Goal: Information Seeking & Learning: Learn about a topic

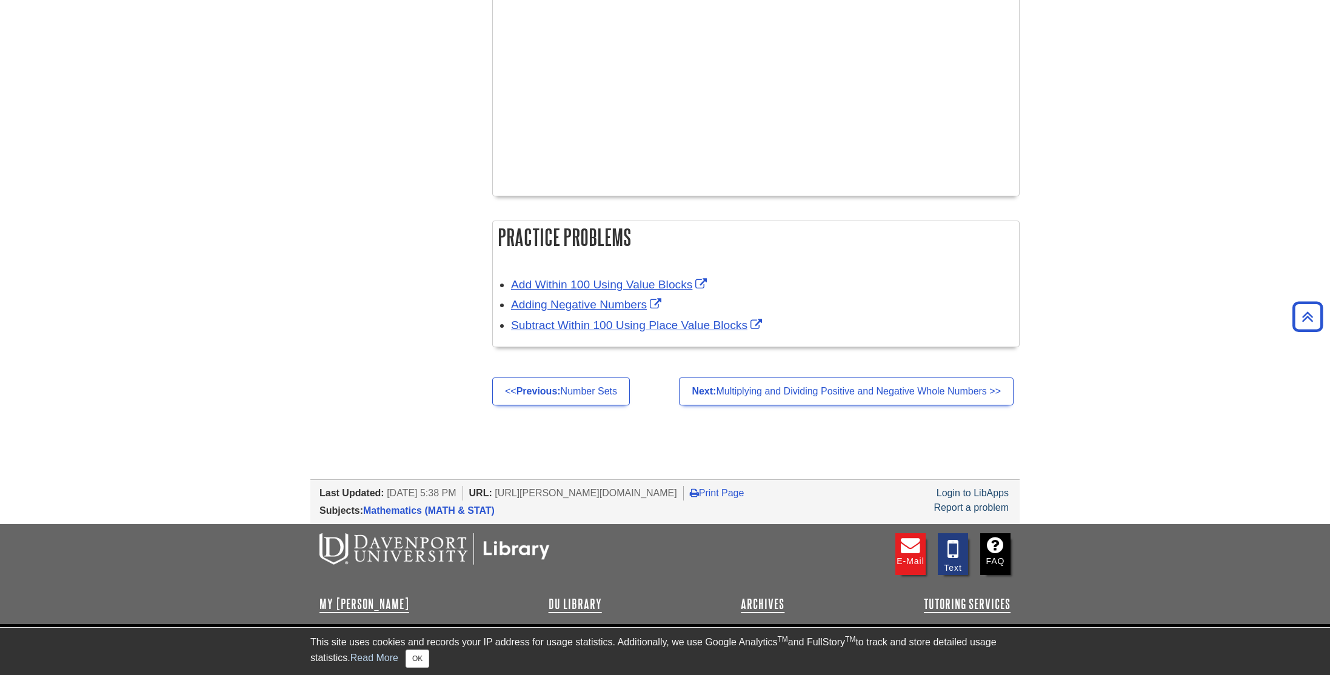
scroll to position [1716, 0]
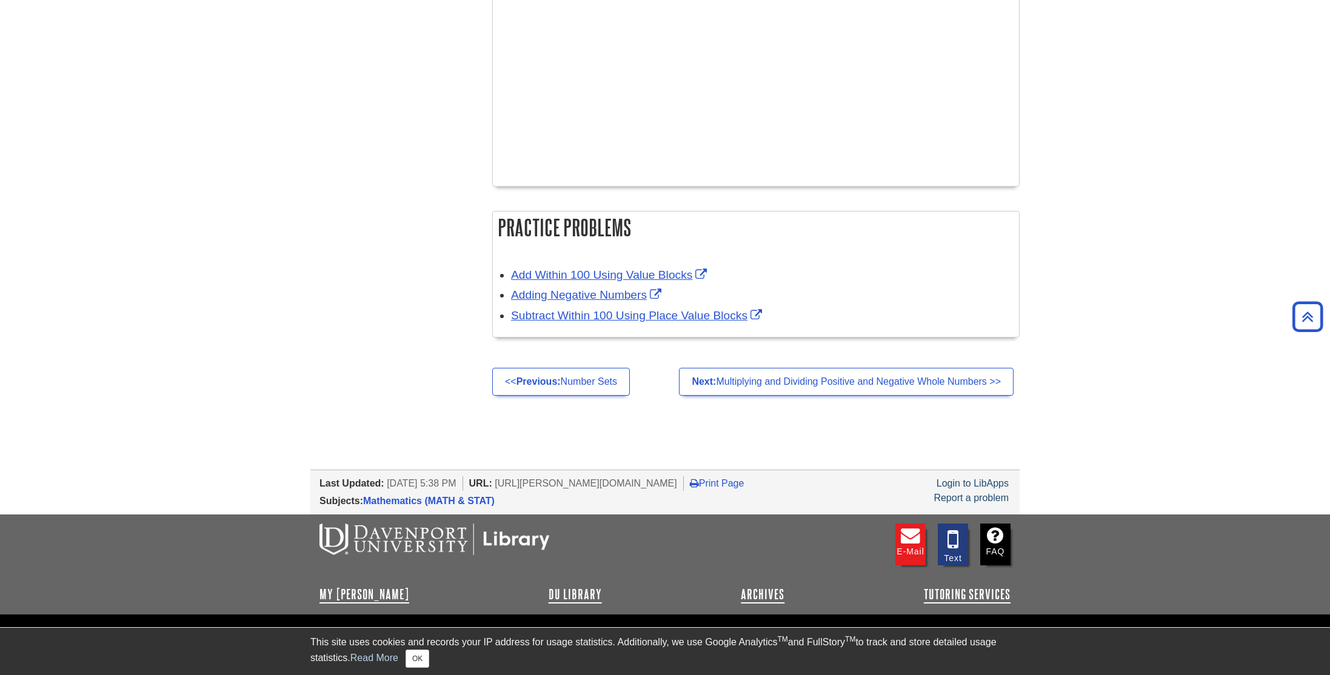
drag, startPoint x: 1328, startPoint y: 148, endPoint x: 1328, endPoint y: 623, distance: 474.5
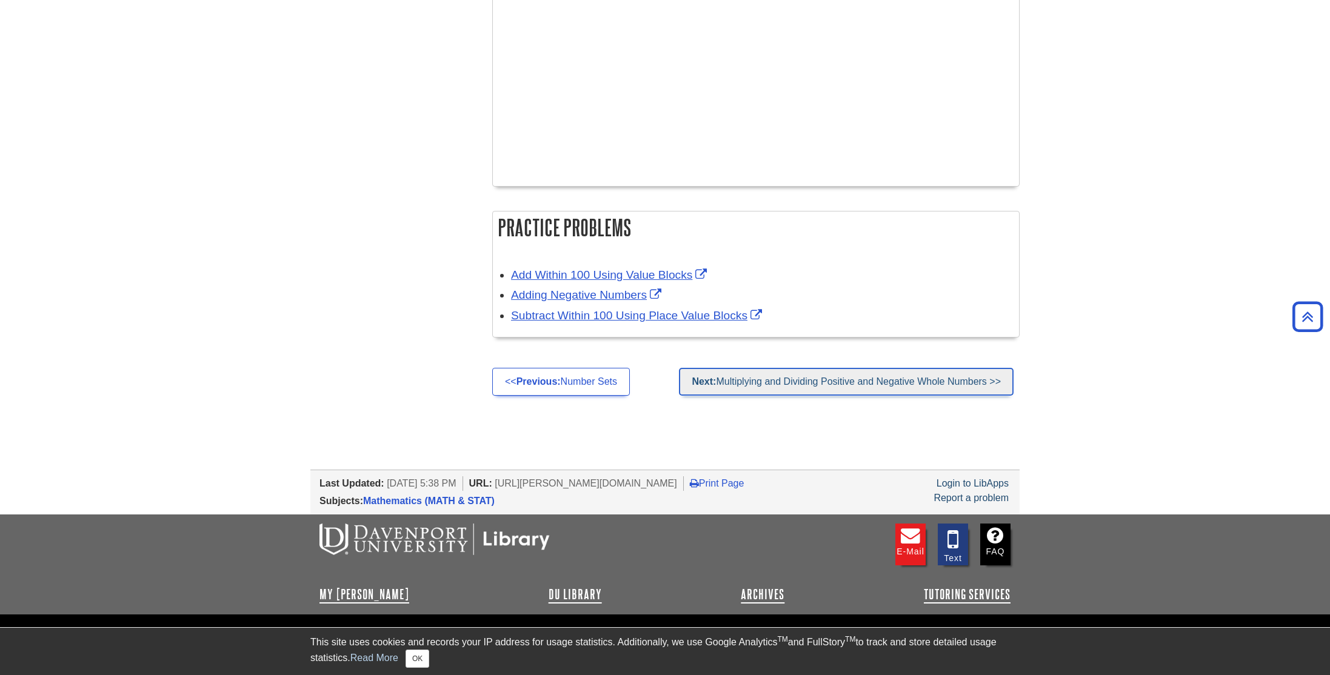
click at [957, 384] on link "Next: Multiplying and Dividing Positive and Negative Whole Numbers >>" at bounding box center [846, 382] width 335 height 28
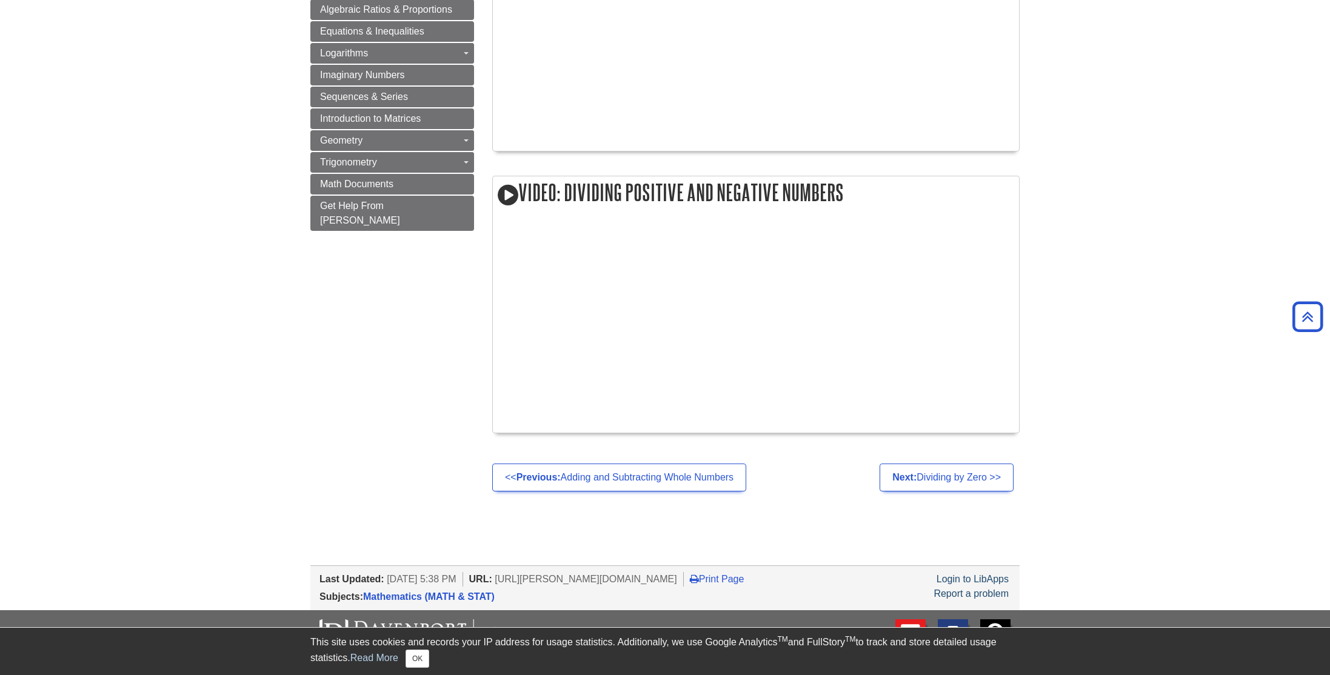
scroll to position [914, 0]
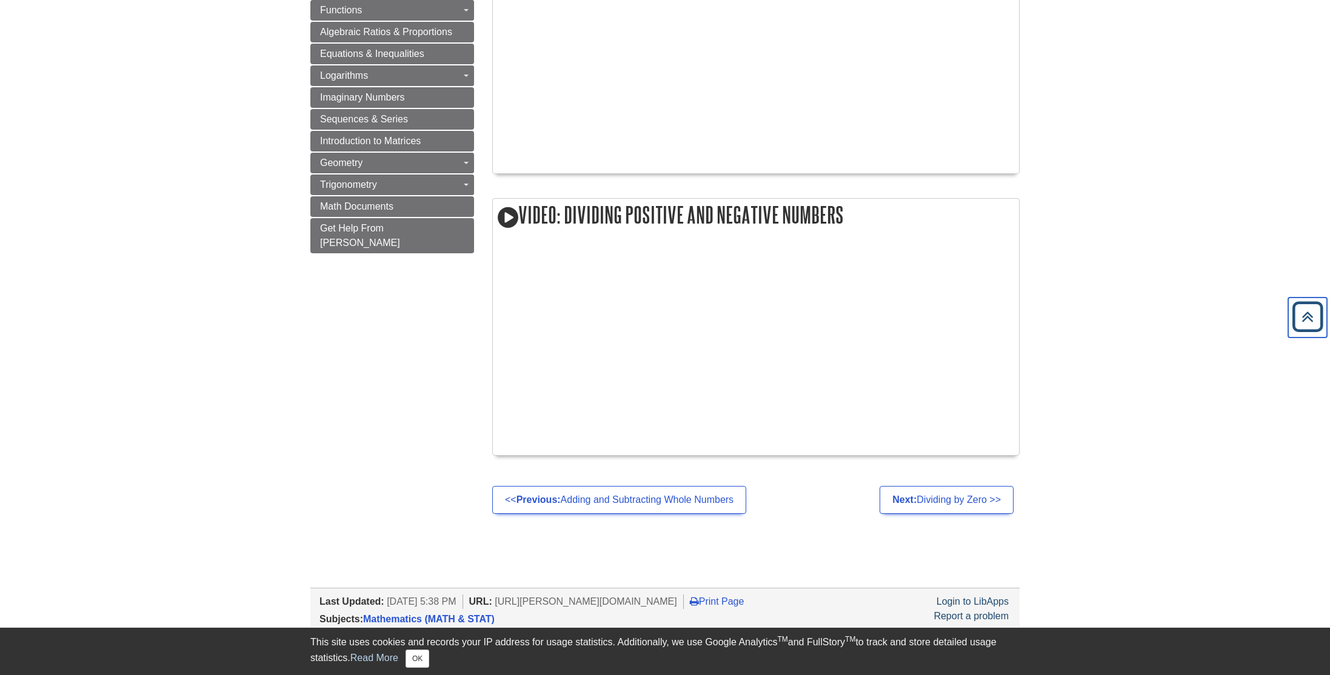
click at [1304, 316] on icon "Back to Top" at bounding box center [1307, 317] width 39 height 39
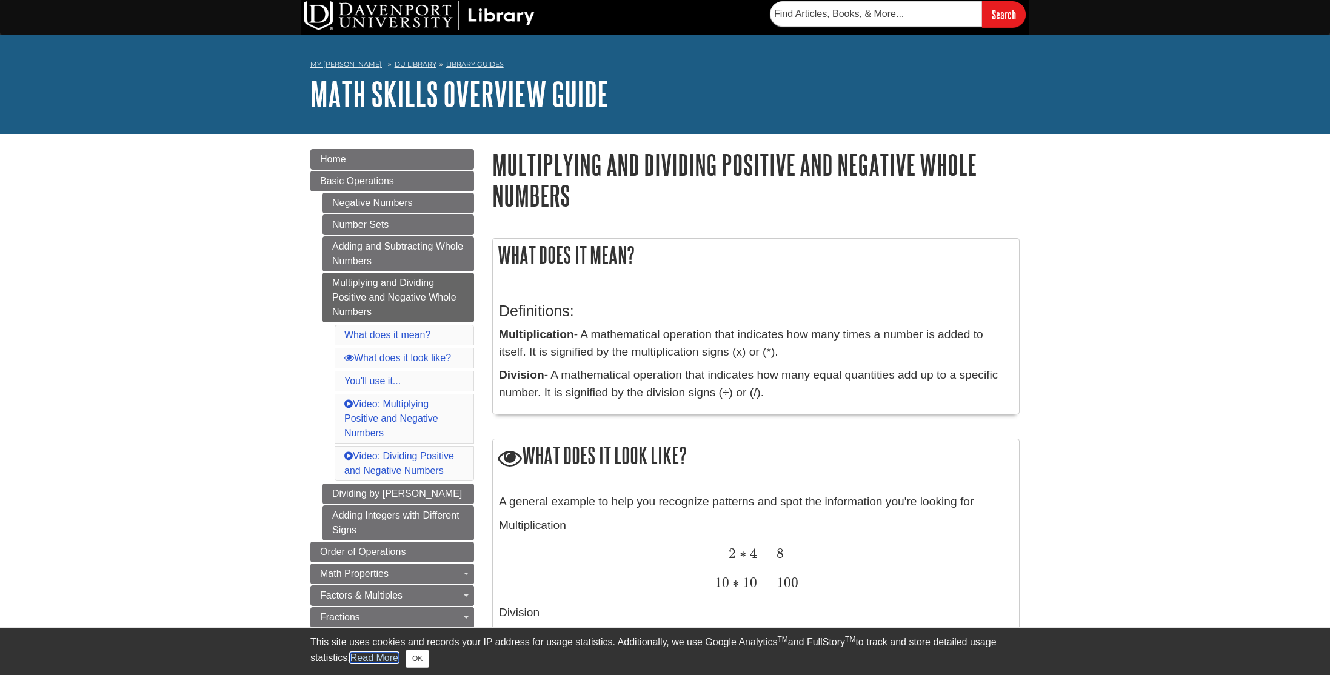
scroll to position [0, 0]
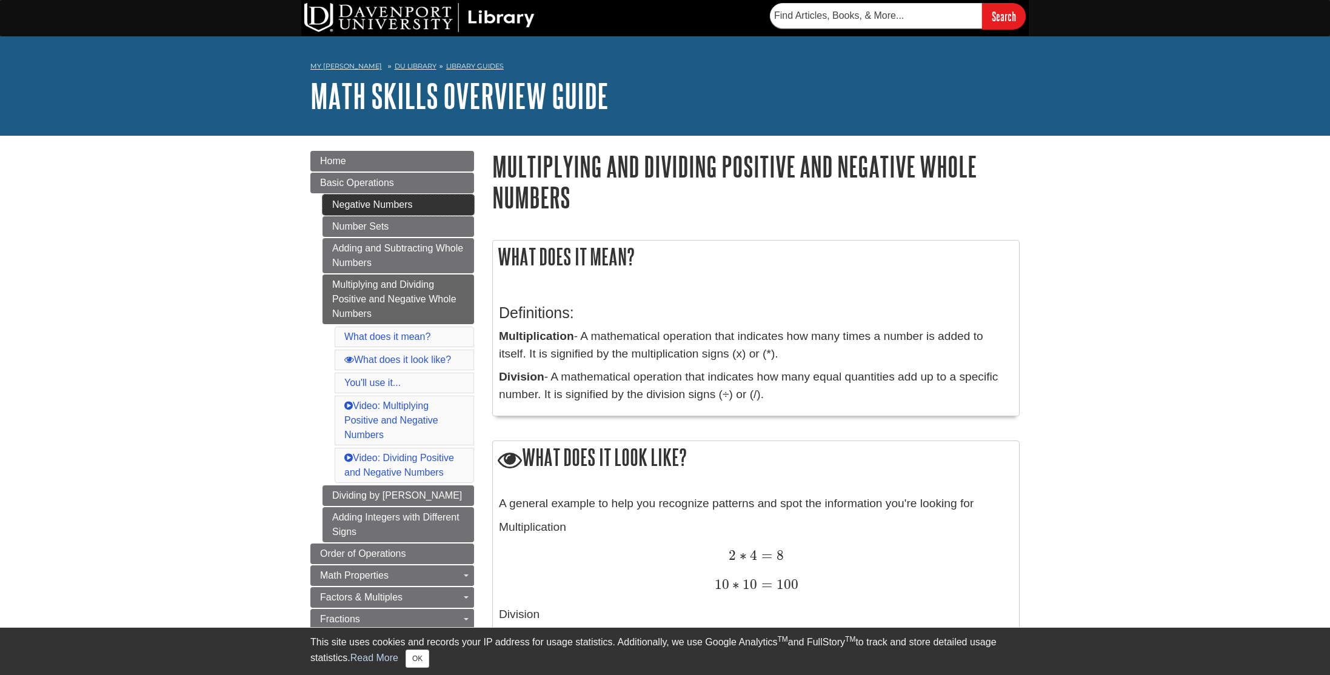
click at [426, 213] on link "Negative Numbers" at bounding box center [398, 205] width 152 height 21
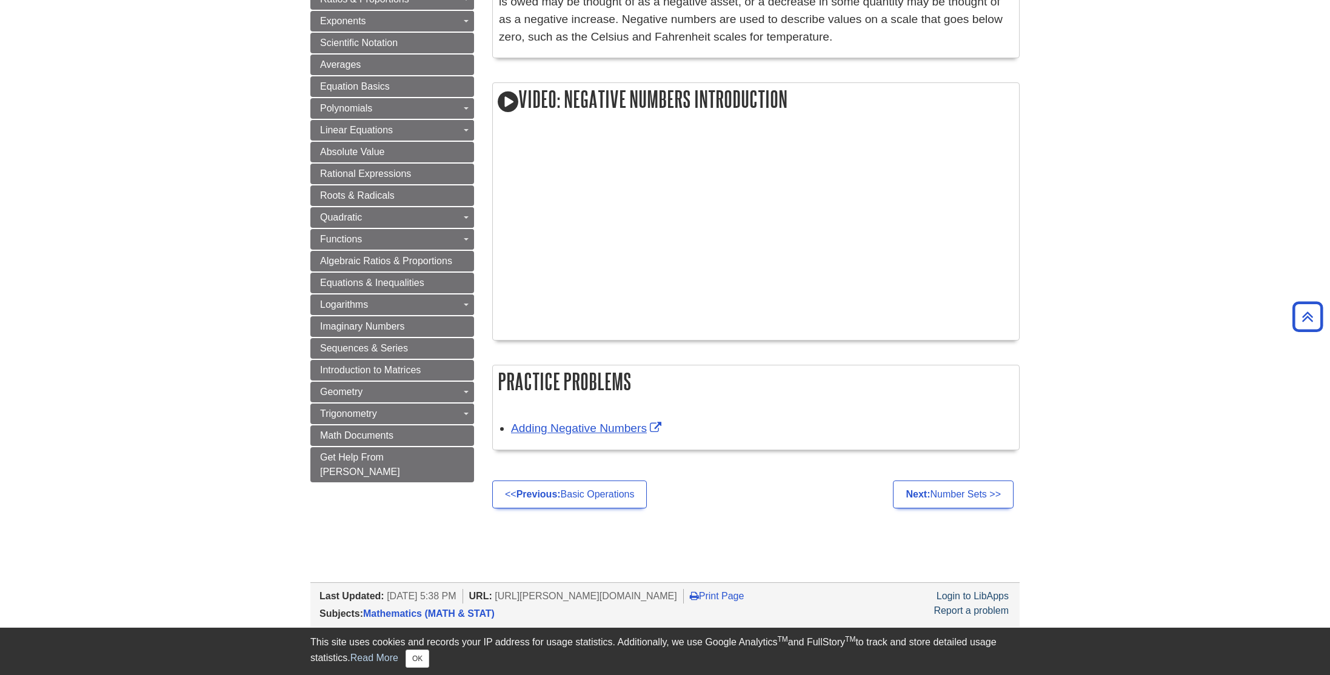
scroll to position [650, 0]
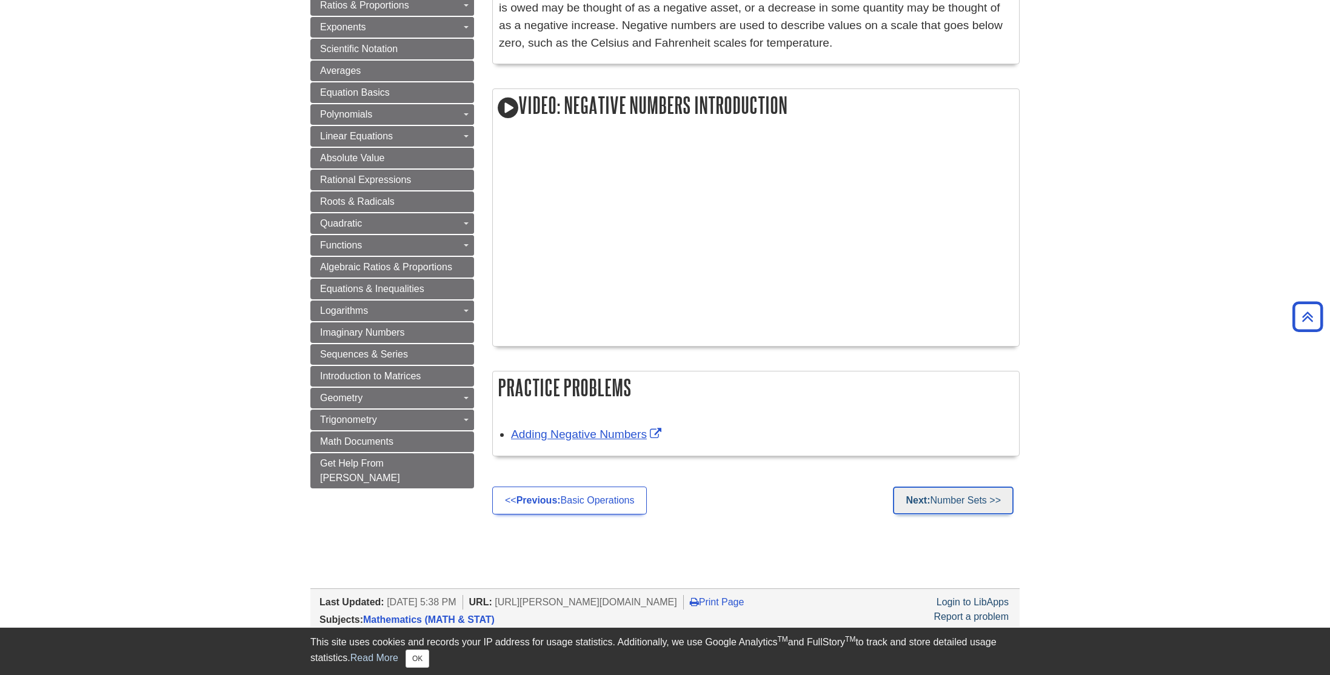
click at [982, 496] on link "Next: Number Sets >>" at bounding box center [953, 501] width 121 height 28
